Goal: Communication & Community: Answer question/provide support

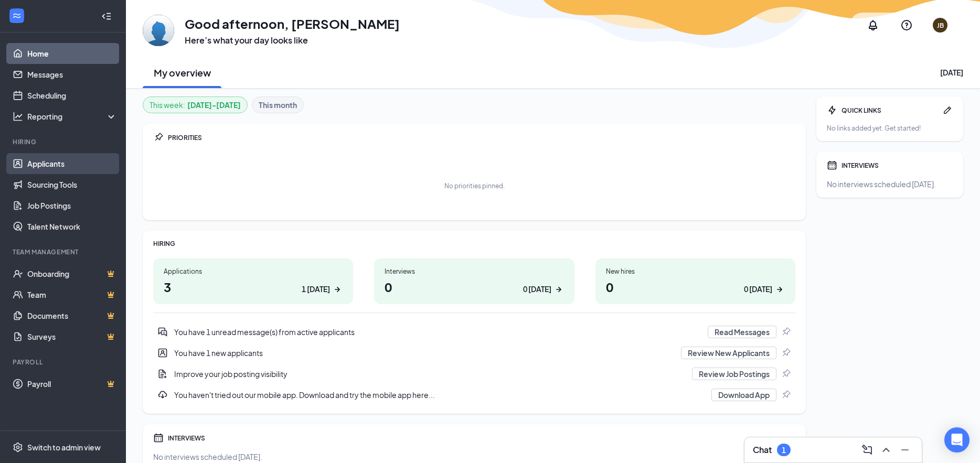
click at [57, 167] on link "Applicants" at bounding box center [72, 163] width 90 height 21
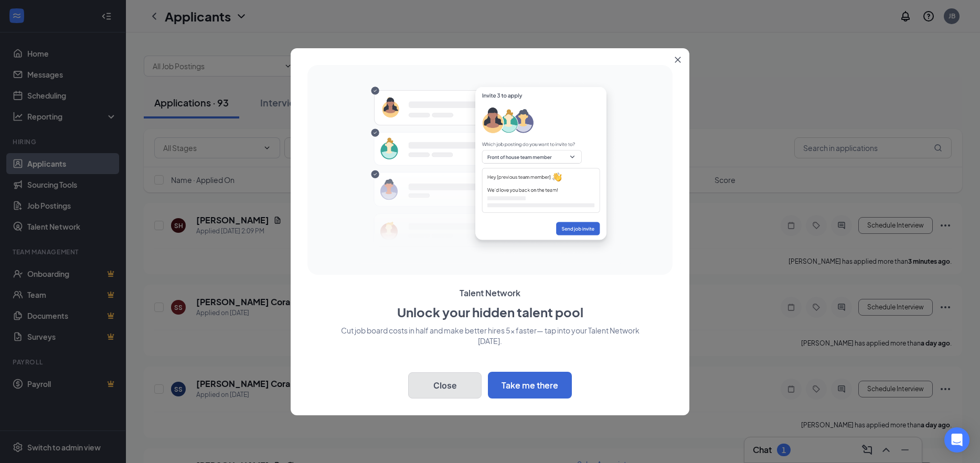
click at [461, 378] on button "Close" at bounding box center [444, 386] width 73 height 26
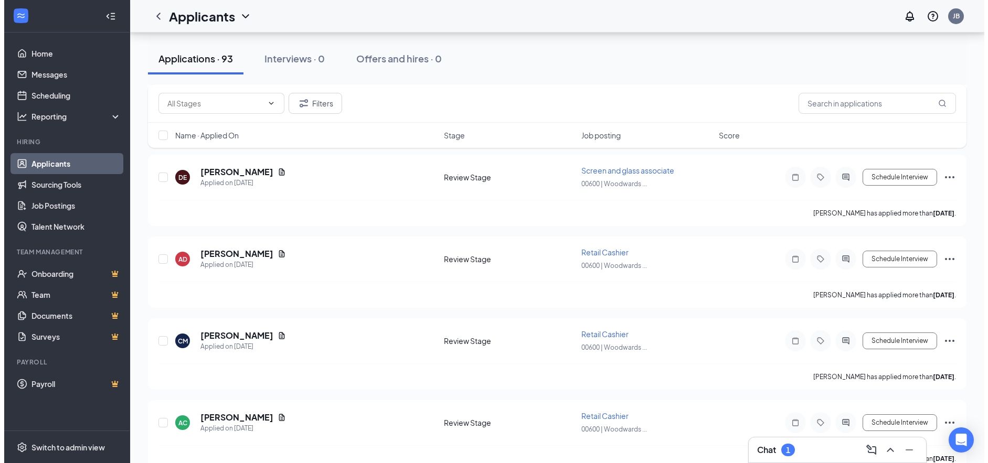
scroll to position [2047, 0]
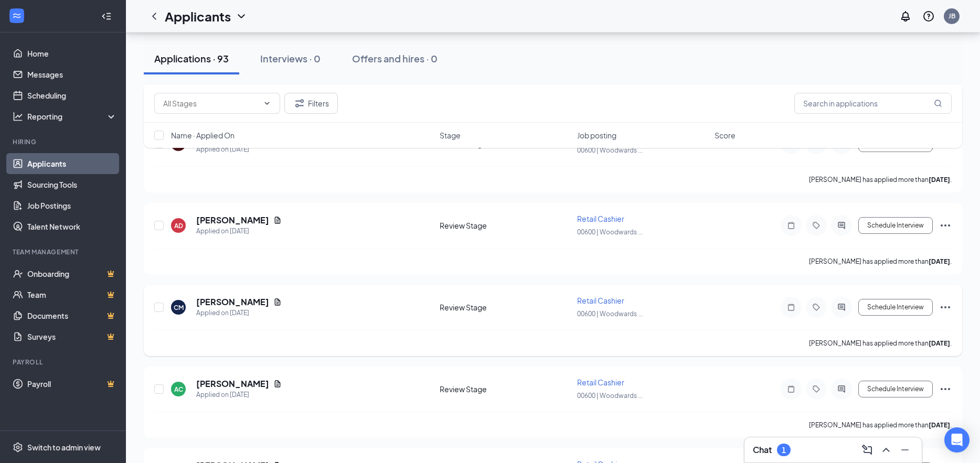
click at [841, 312] on div at bounding box center [841, 307] width 21 height 21
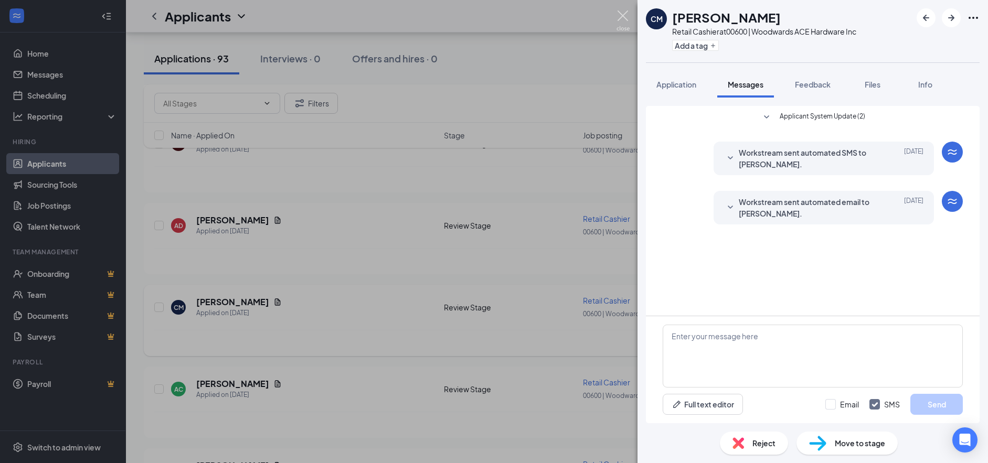
click at [620, 16] on img at bounding box center [623, 20] width 13 height 20
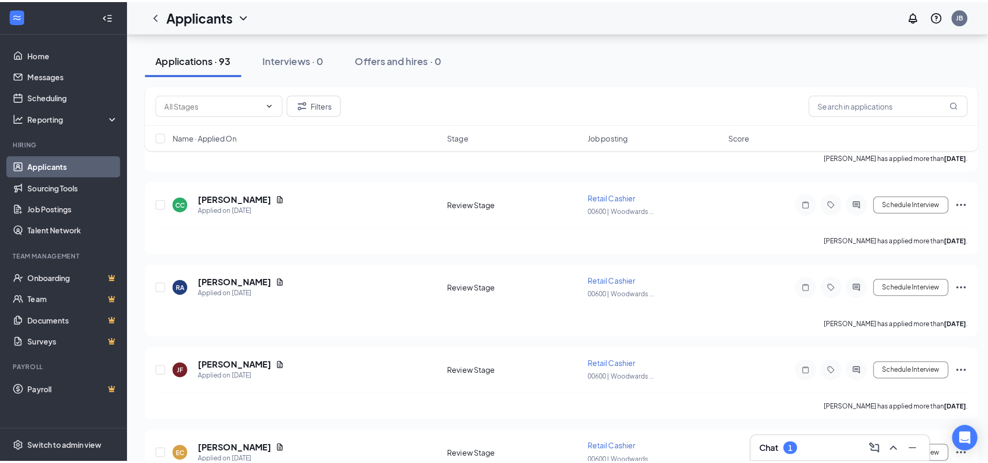
scroll to position [2729, 0]
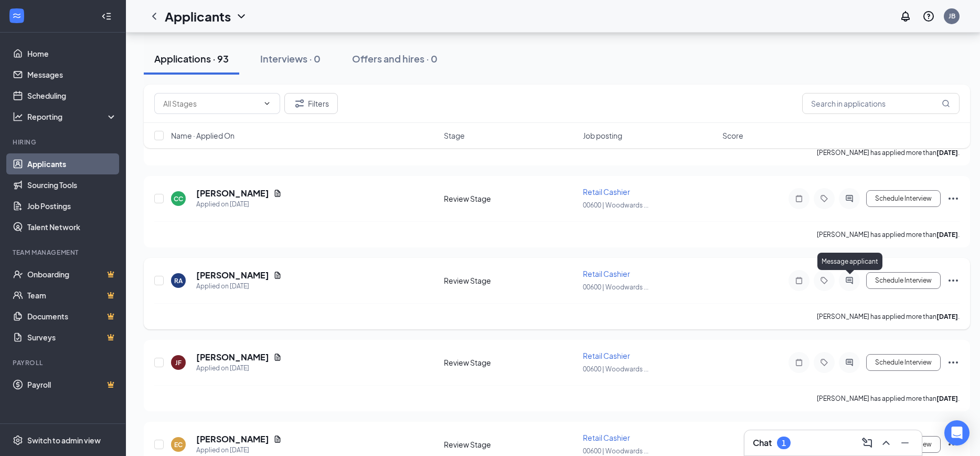
click at [844, 279] on icon "ActiveChat" at bounding box center [849, 280] width 13 height 8
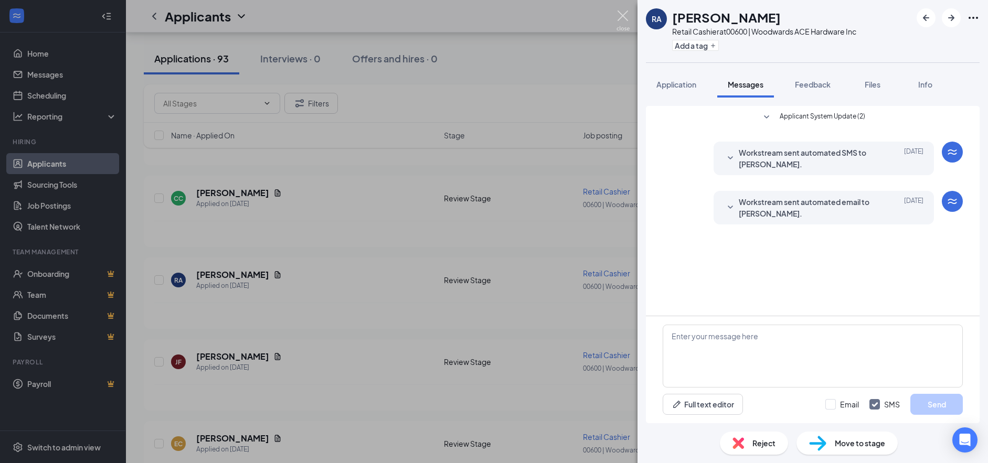
click at [618, 17] on img at bounding box center [623, 20] width 13 height 20
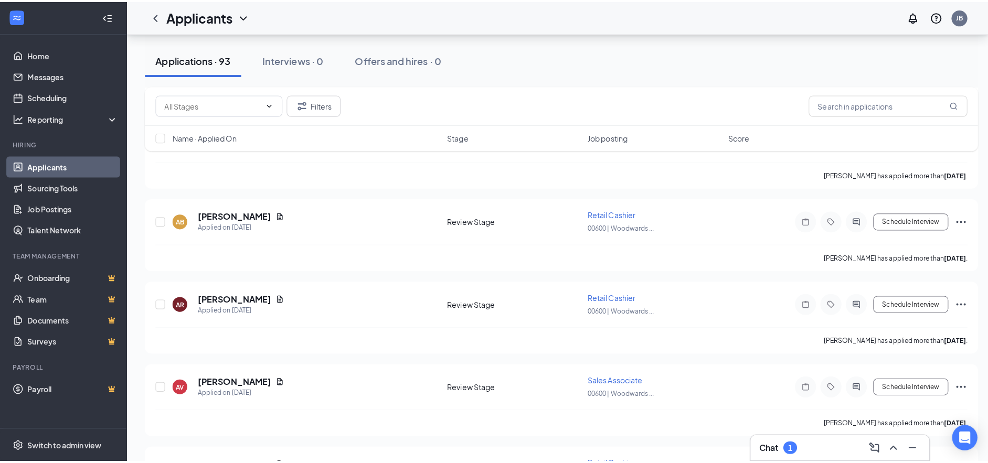
scroll to position [3201, 0]
click at [856, 305] on div at bounding box center [849, 299] width 21 height 21
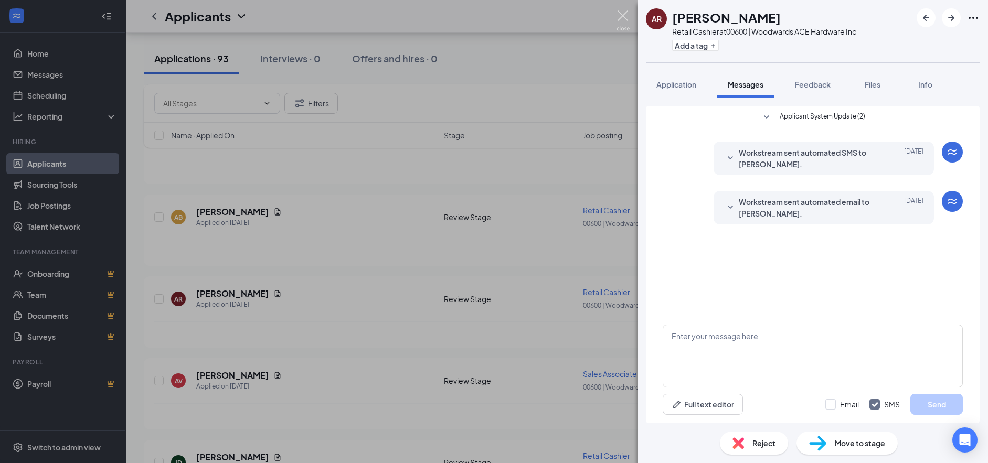
click at [621, 19] on img at bounding box center [623, 20] width 13 height 20
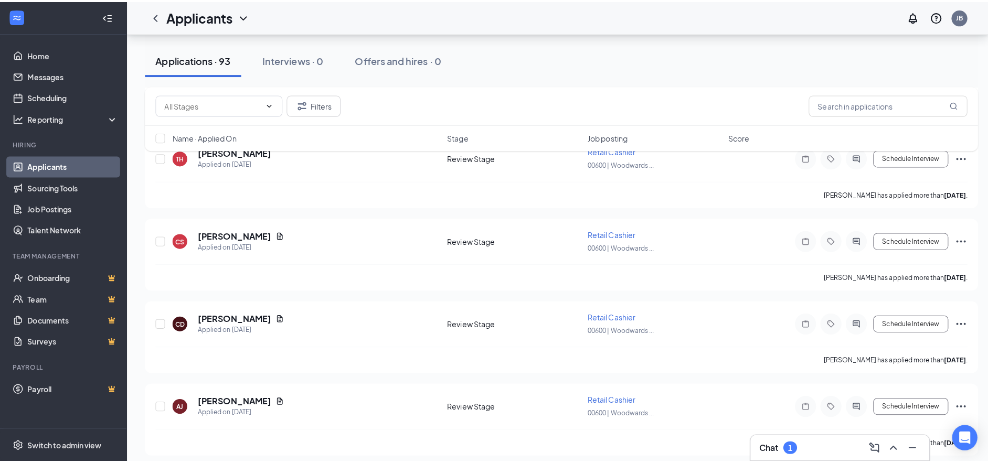
scroll to position [3936, 0]
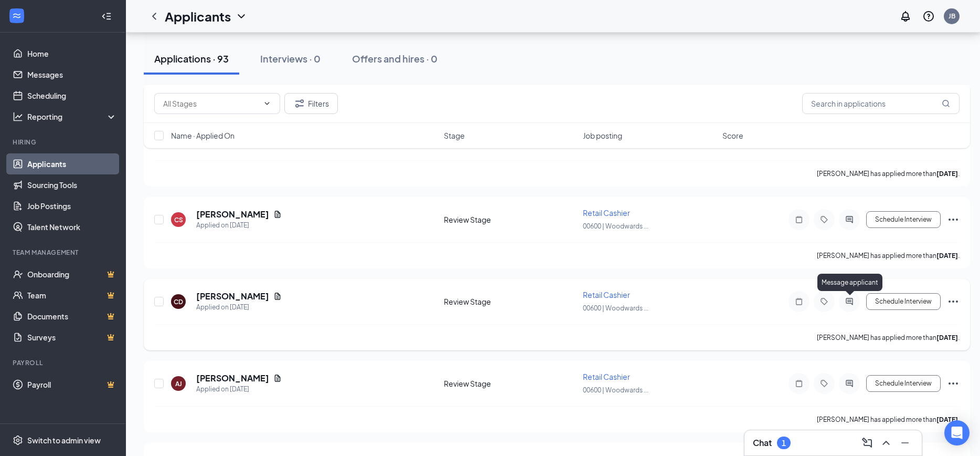
click at [849, 297] on icon "ActiveChat" at bounding box center [849, 301] width 13 height 8
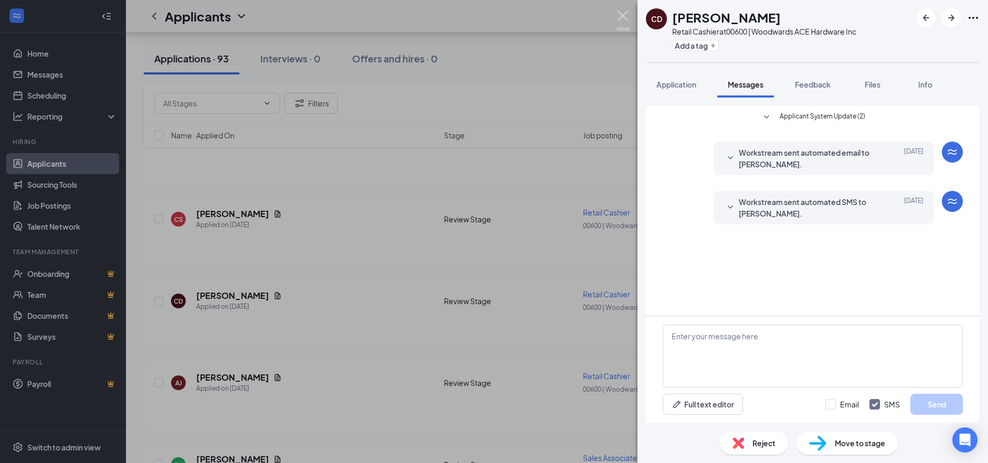
click at [625, 17] on img at bounding box center [623, 20] width 13 height 20
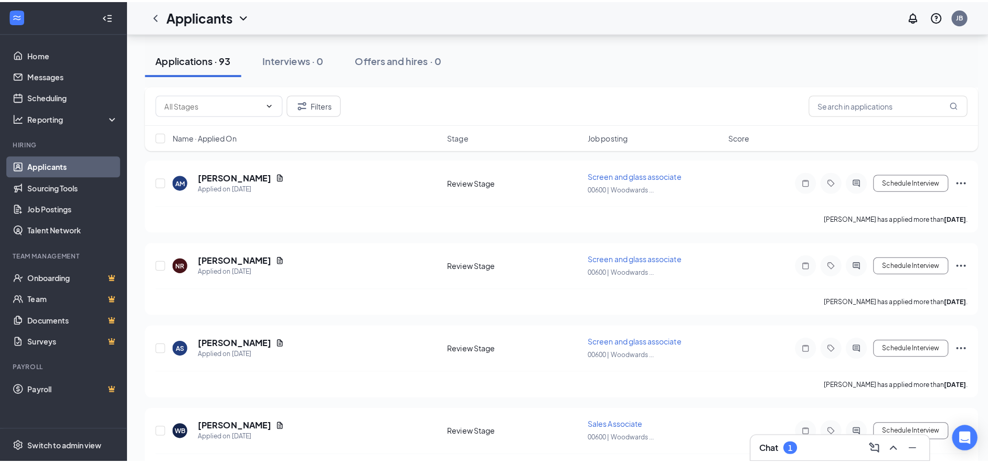
scroll to position [4303, 0]
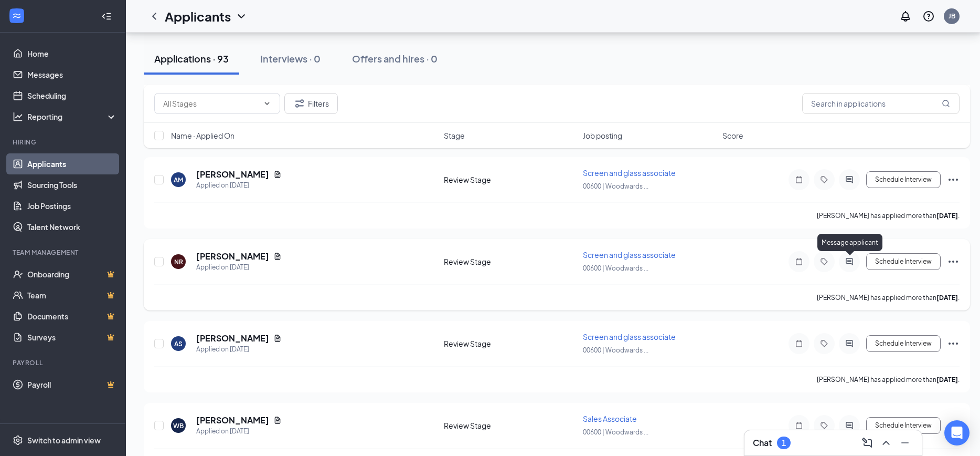
click at [849, 262] on icon "ActiveChat" at bounding box center [849, 261] width 13 height 8
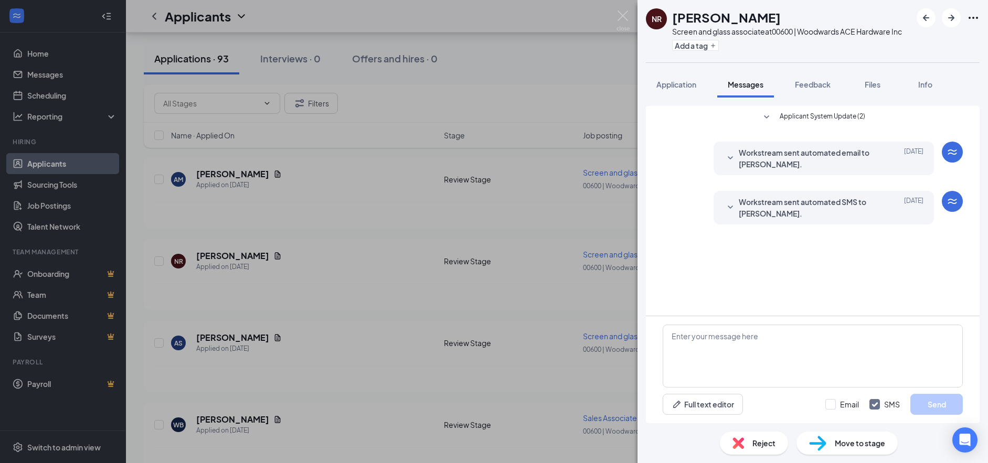
click at [616, 16] on div "NR [PERSON_NAME] Screen and glass associate at 00600 | Woodwards ACE Hardware I…" at bounding box center [494, 231] width 988 height 463
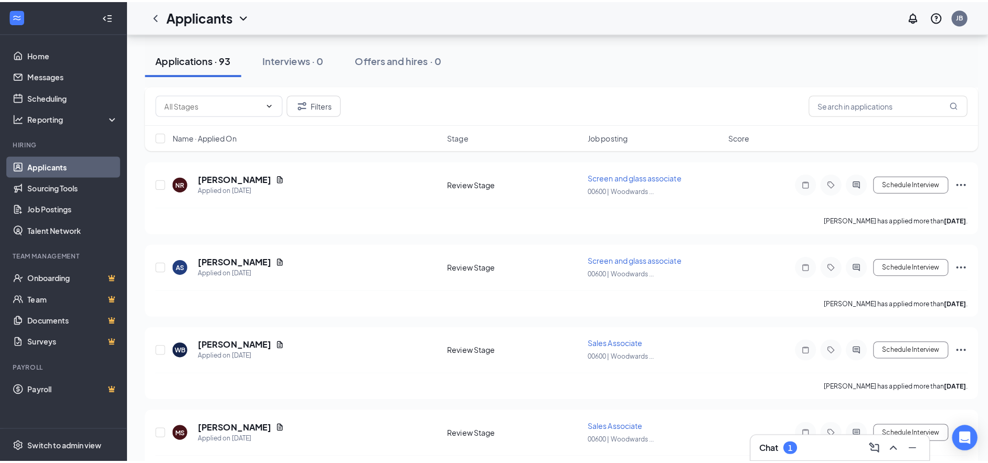
scroll to position [4408, 0]
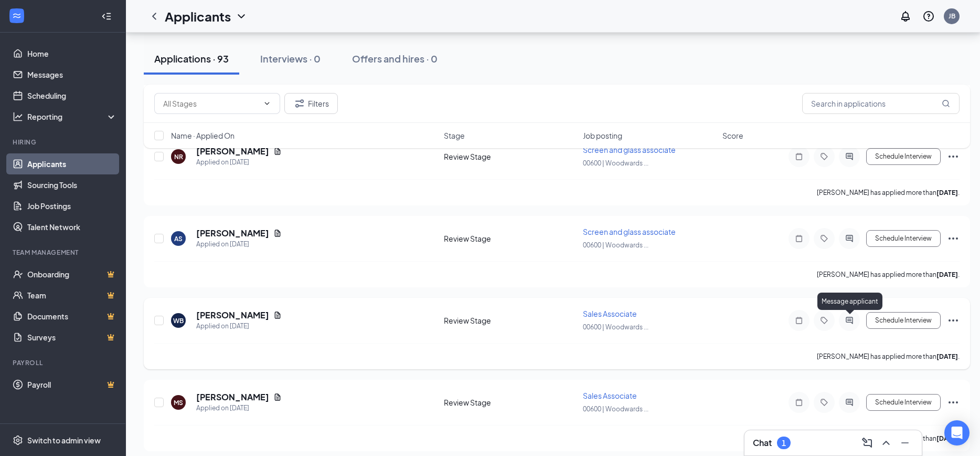
click at [855, 319] on icon "ActiveChat" at bounding box center [849, 320] width 13 height 8
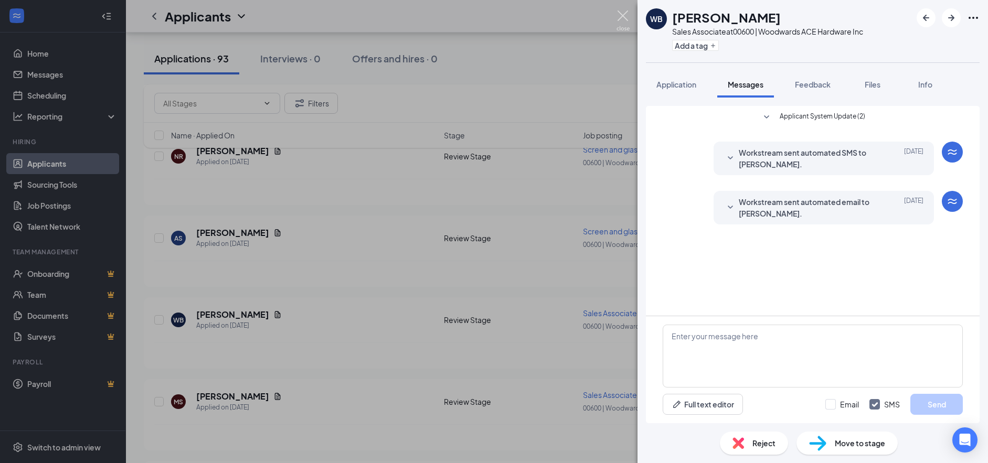
click at [625, 19] on img at bounding box center [623, 20] width 13 height 20
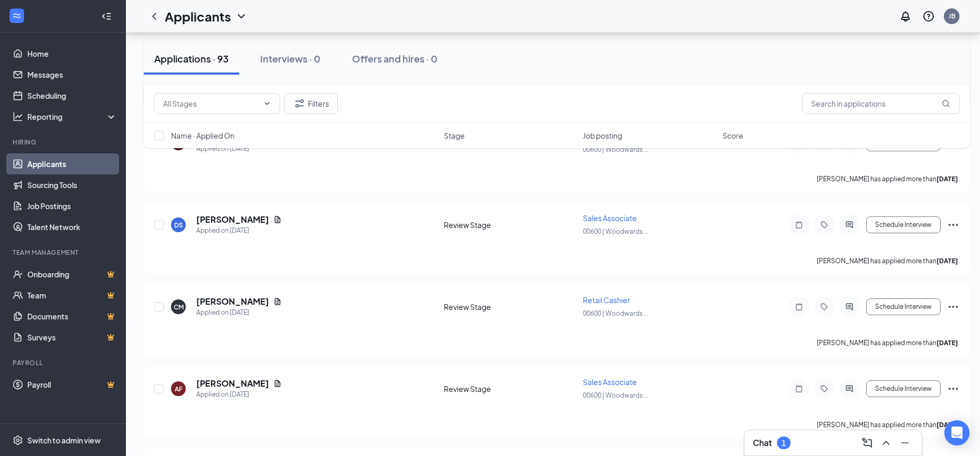
scroll to position [4671, 0]
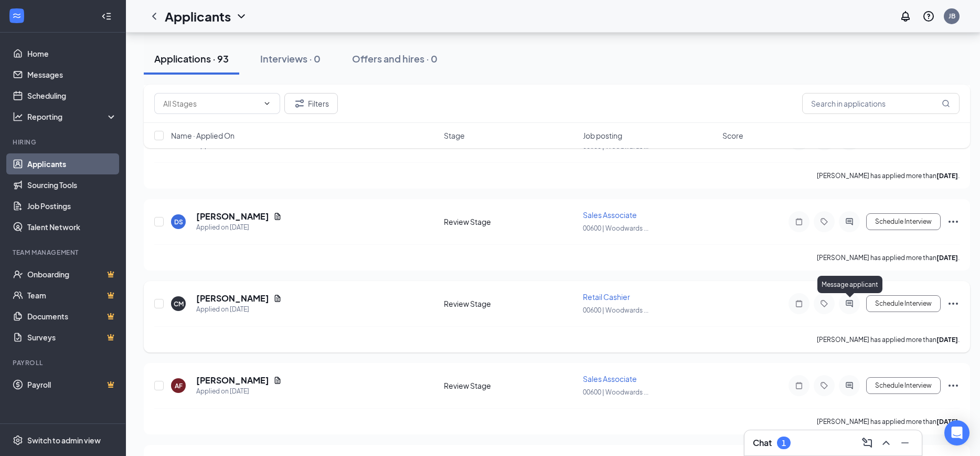
click at [851, 303] on icon "ActiveChat" at bounding box center [849, 303] width 7 height 7
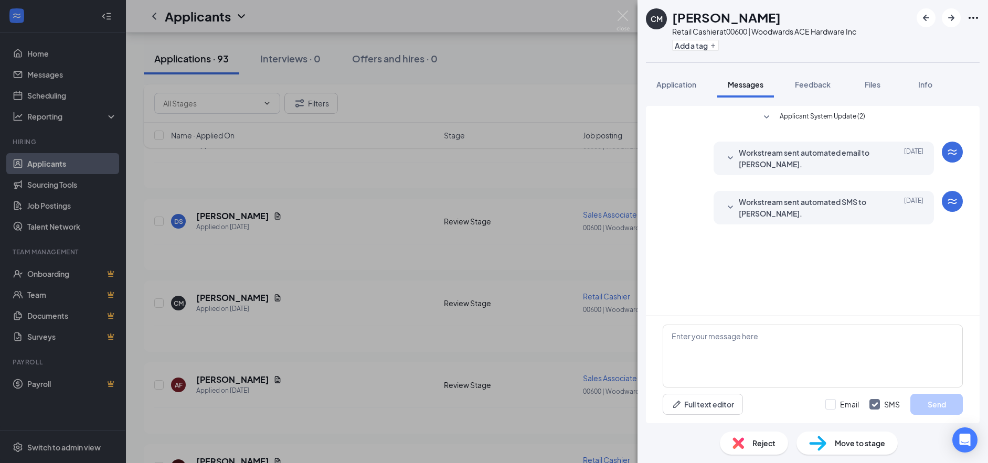
click at [627, 9] on div "CM [PERSON_NAME] Retail Cashier at 00600 | Woodwards ACE Hardware Inc Add a tag…" at bounding box center [494, 231] width 988 height 463
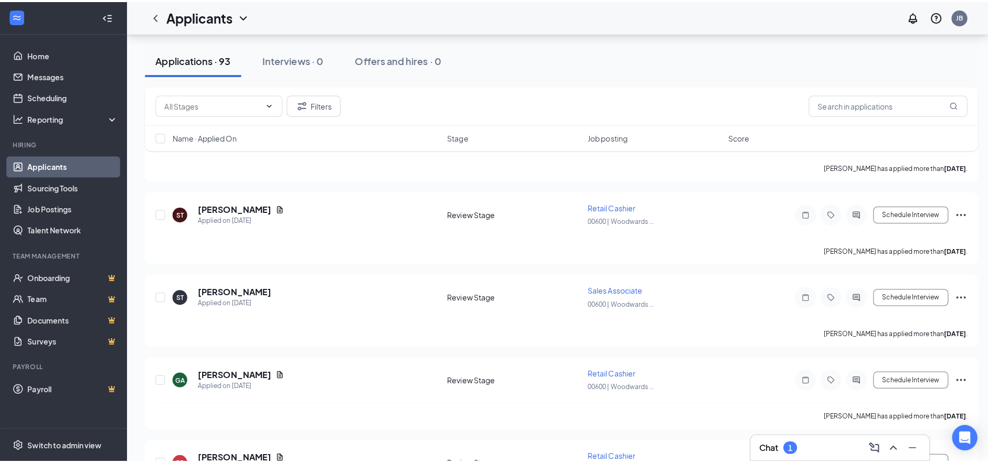
scroll to position [5091, 0]
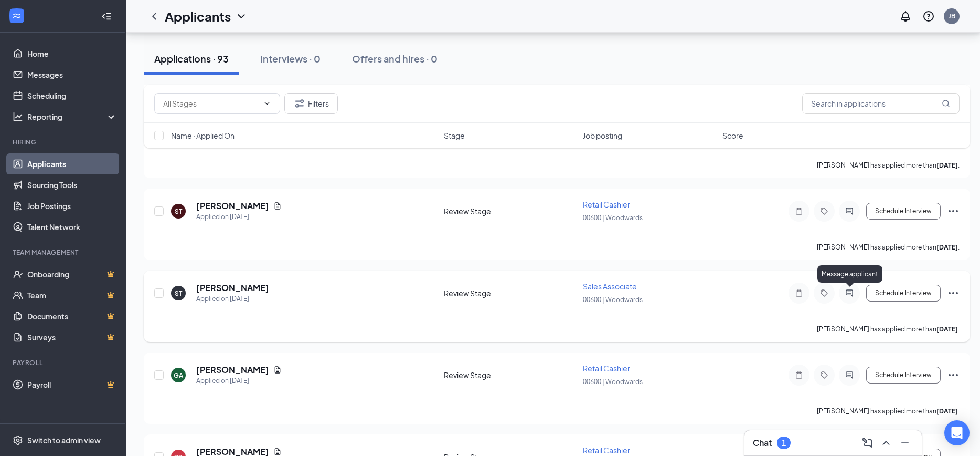
click at [850, 292] on icon "ActiveChat" at bounding box center [849, 293] width 13 height 8
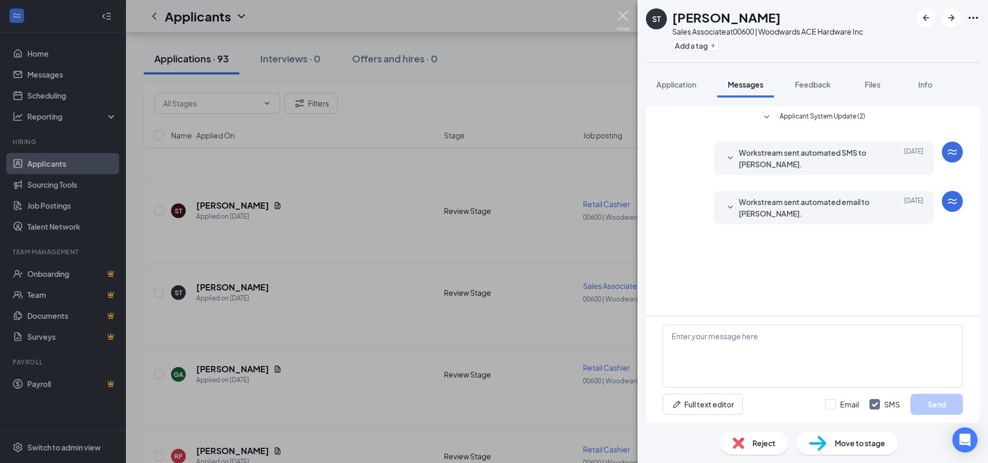
click at [622, 15] on img at bounding box center [623, 20] width 13 height 20
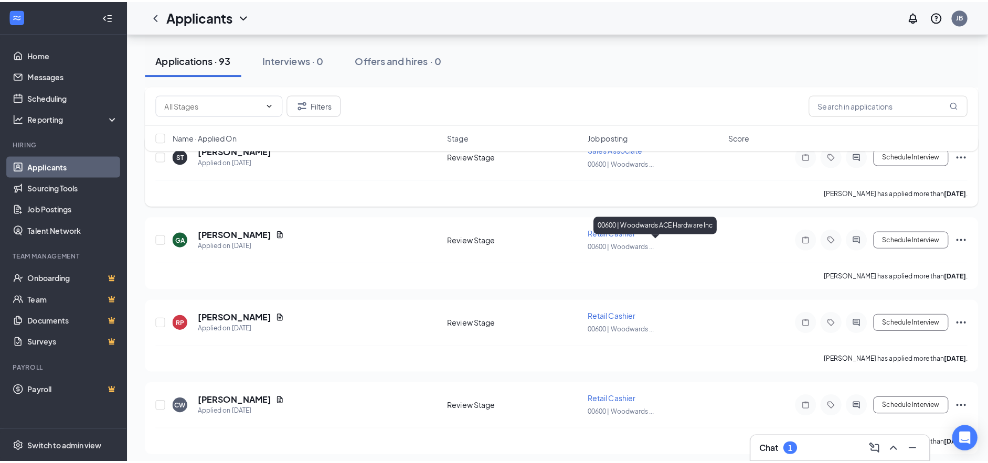
scroll to position [5248, 0]
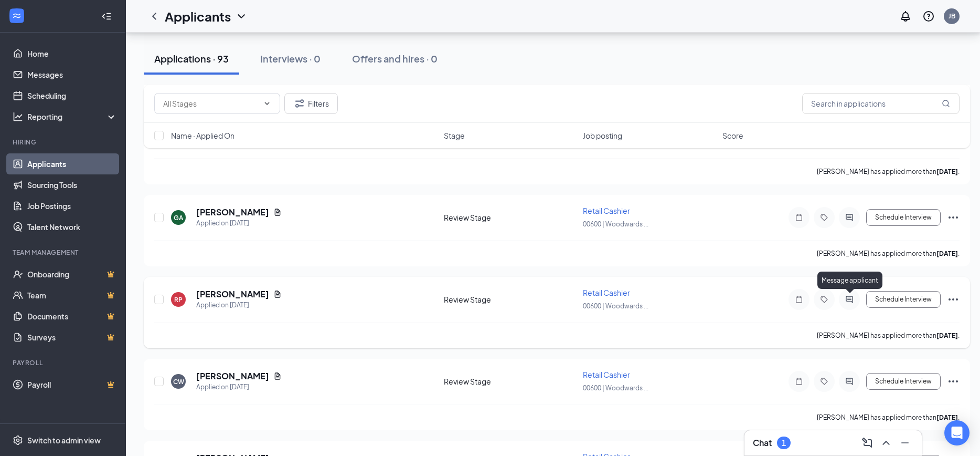
click at [844, 300] on icon "ActiveChat" at bounding box center [849, 299] width 13 height 8
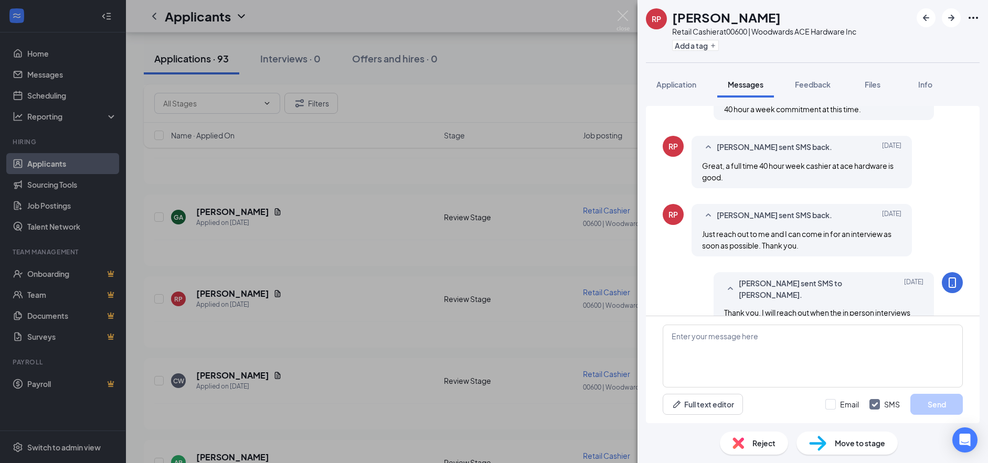
scroll to position [450, 0]
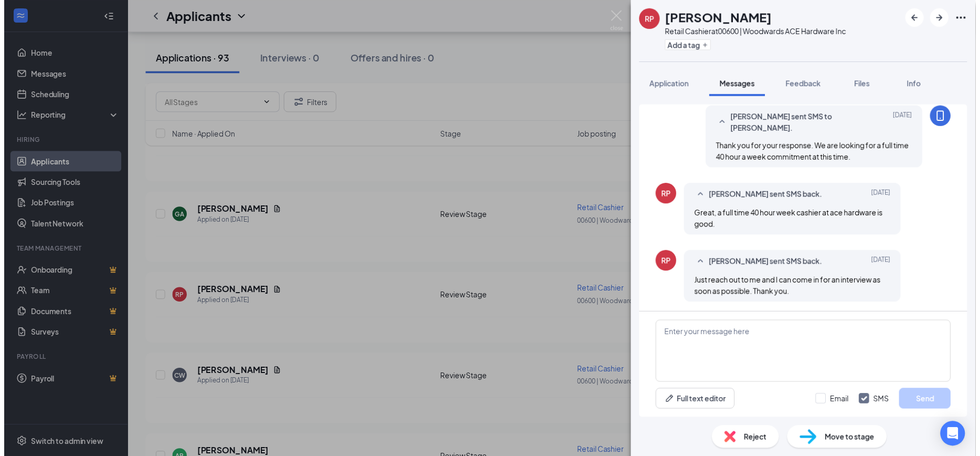
scroll to position [345, 0]
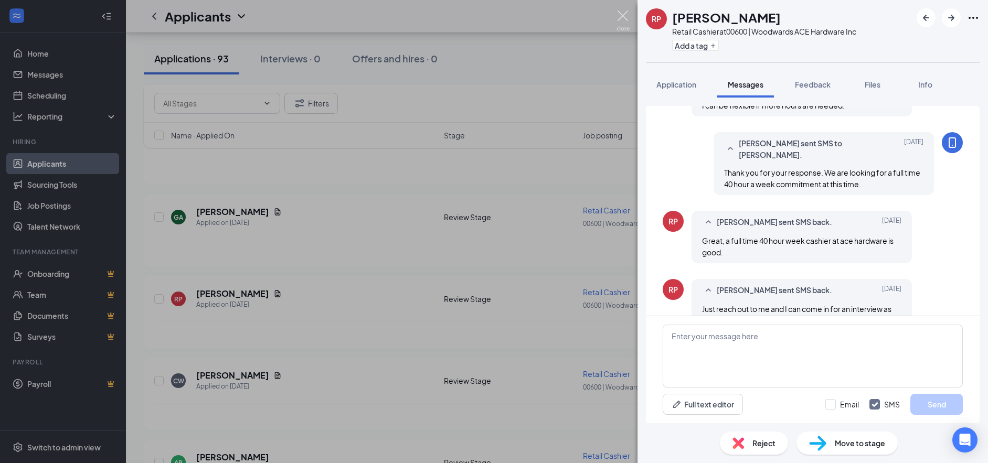
click at [625, 15] on img at bounding box center [623, 20] width 13 height 20
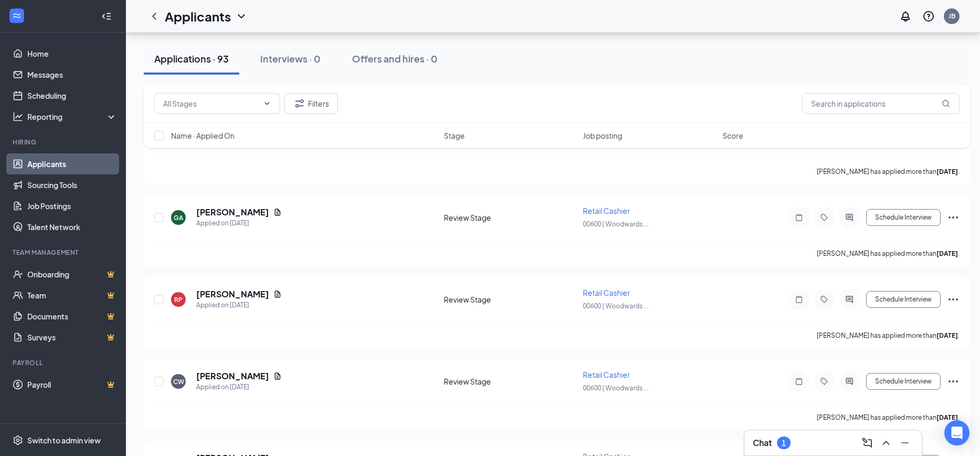
scroll to position [5196, 0]
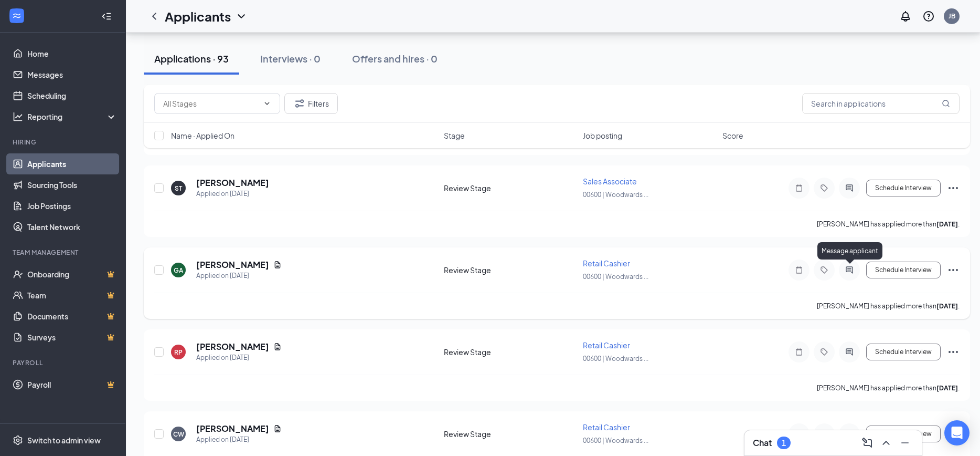
click at [846, 273] on icon "ActiveChat" at bounding box center [849, 270] width 13 height 8
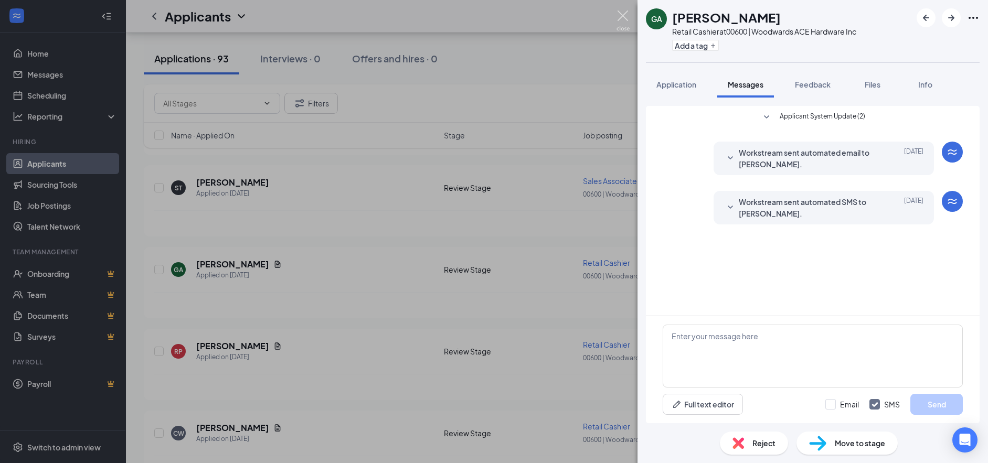
click at [617, 12] on img at bounding box center [623, 20] width 13 height 20
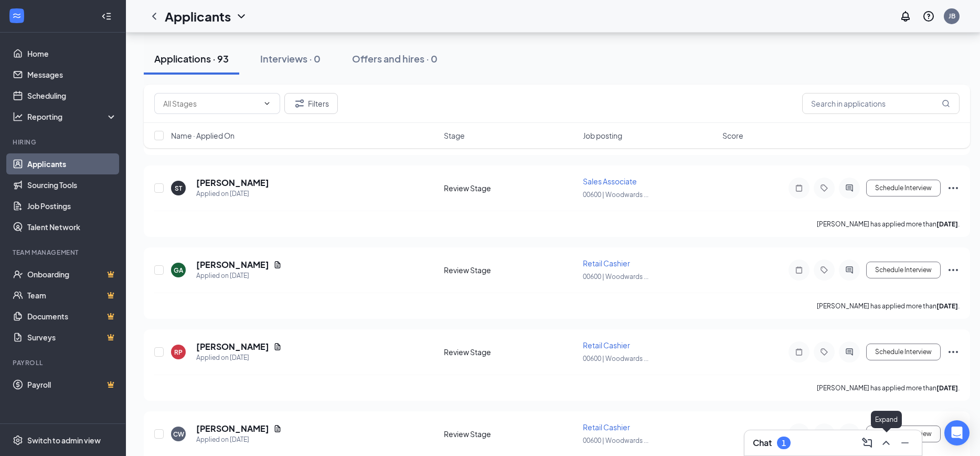
click at [893, 441] on button at bounding box center [886, 442] width 17 height 17
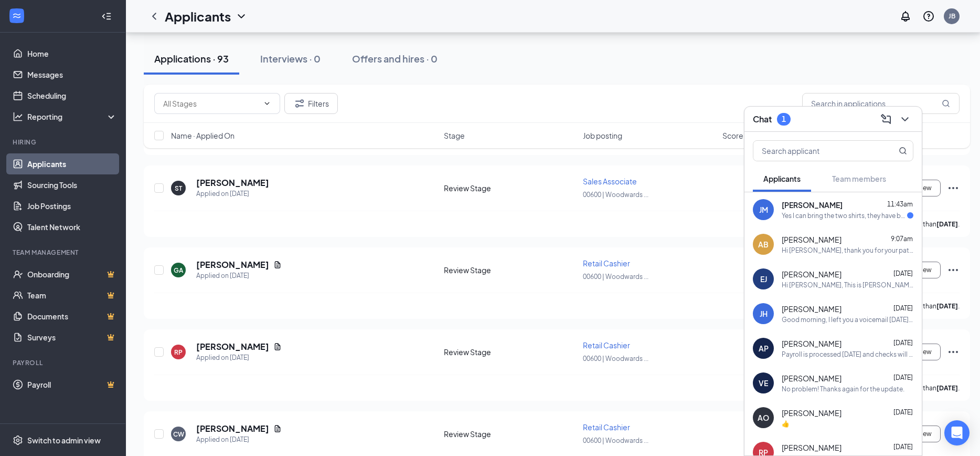
click at [823, 206] on span "[PERSON_NAME]" at bounding box center [812, 204] width 61 height 10
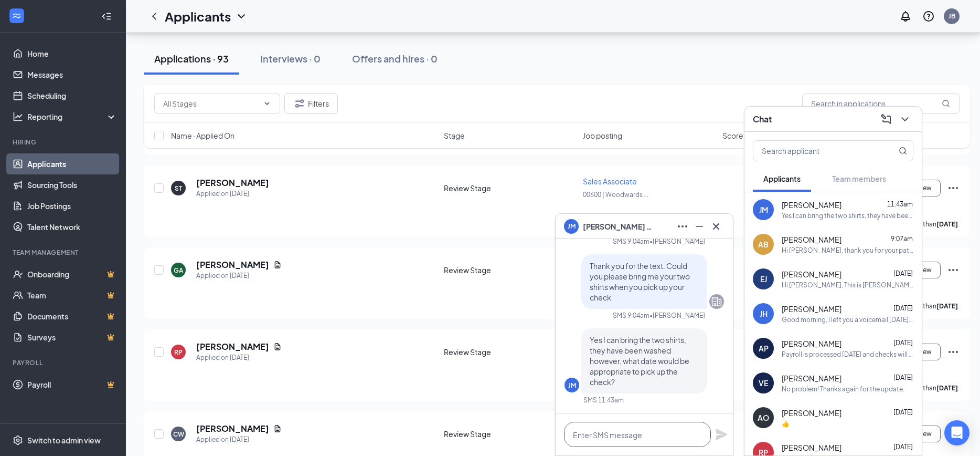
click at [624, 440] on textarea at bounding box center [637, 433] width 147 height 25
type textarea "P"
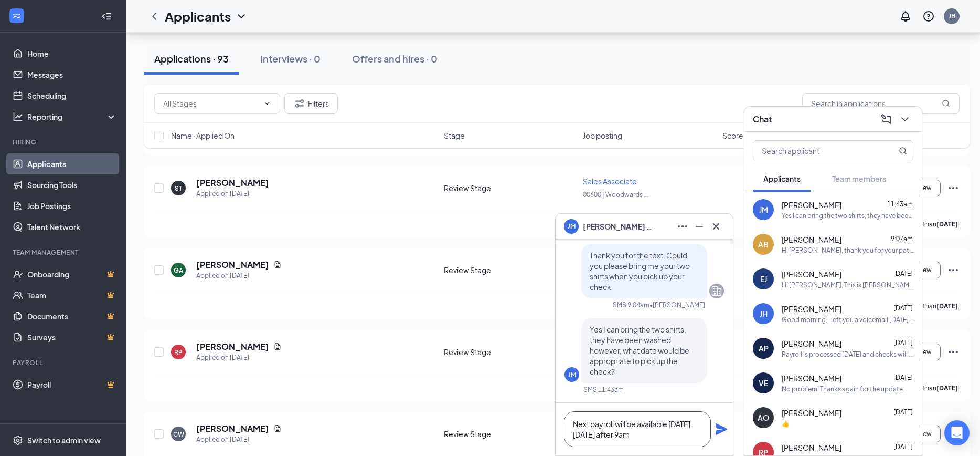
type textarea "Next payroll will be available [DATE][DATE] after 9am"
click at [719, 429] on icon "Plane" at bounding box center [721, 428] width 13 height 13
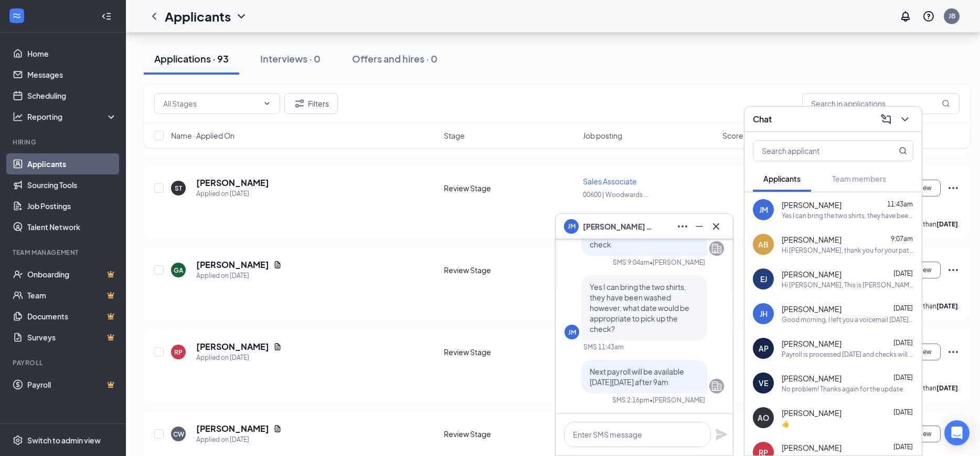
scroll to position [0, 0]
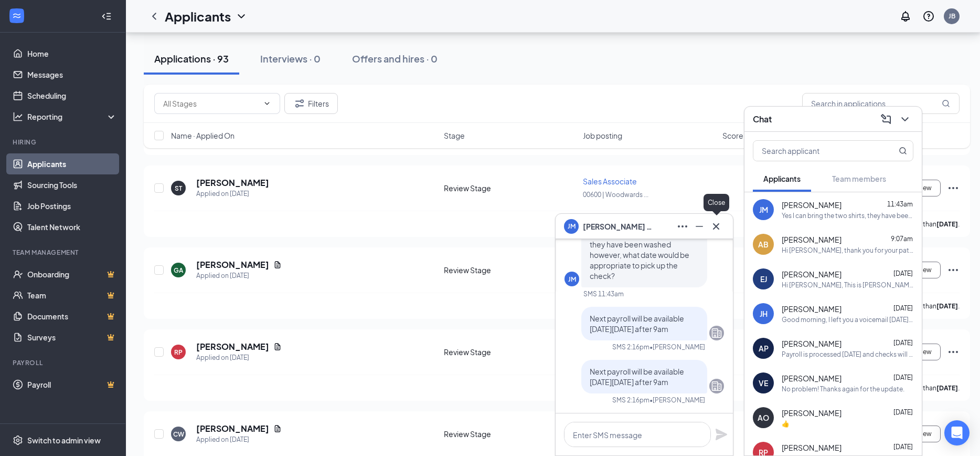
click at [716, 227] on icon "Cross" at bounding box center [716, 226] width 13 height 13
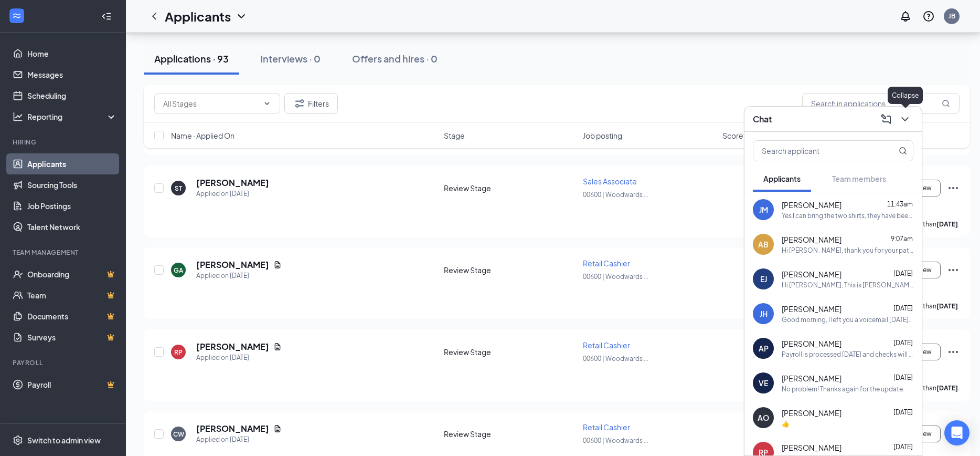
click at [903, 117] on icon "ChevronDown" at bounding box center [905, 119] width 7 height 4
